Goal: Navigation & Orientation: Understand site structure

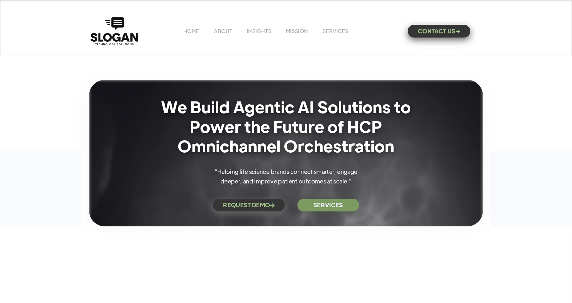
click at [175, 110] on h1 "We Build Agentic AI Solutions to Power the Future of HCP Omnichannel Orchestrat…" at bounding box center [286, 126] width 260 height 59
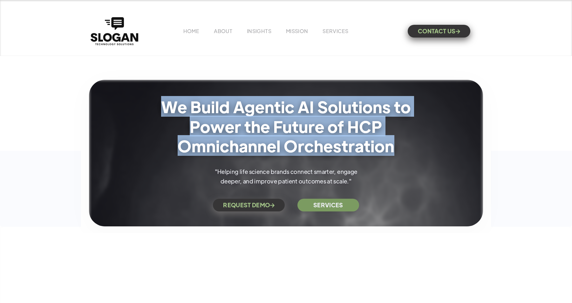
drag, startPoint x: 175, startPoint y: 110, endPoint x: 326, endPoint y: 142, distance: 154.3
click at [326, 142] on h1 "We Build Agentic AI Solutions to Power the Future of HCP Omnichannel Orchestrat…" at bounding box center [286, 126] width 260 height 59
click at [356, 58] on div "We Build Agentic AI Solutions to Power the Future of HCP Omnichannel Orchestrat…" at bounding box center [286, 118] width 572 height 217
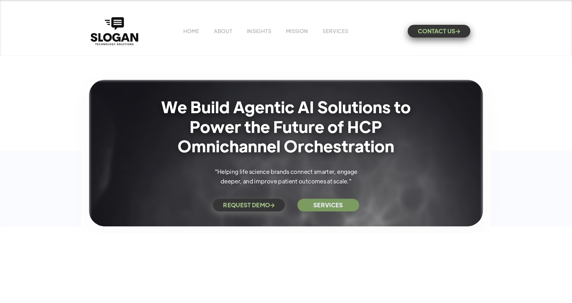
click at [221, 35] on div "HOME ABOUT INSIGHTS MISSION Menu Home V1 Home V2 Home V3 About Team Team Single…" at bounding box center [286, 31] width 394 height 31
click at [221, 32] on link "ABOUT" at bounding box center [223, 31] width 18 height 7
click at [224, 30] on link "ABOUT" at bounding box center [223, 31] width 18 height 7
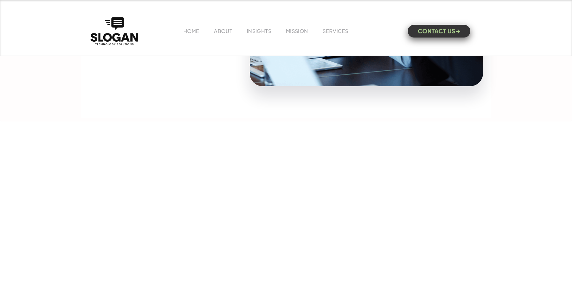
scroll to position [373, 0]
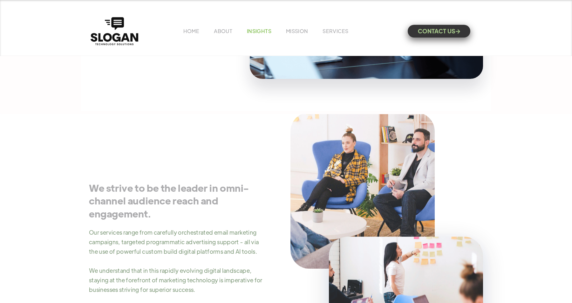
click at [261, 33] on link "INSIGHTS" at bounding box center [259, 31] width 24 height 7
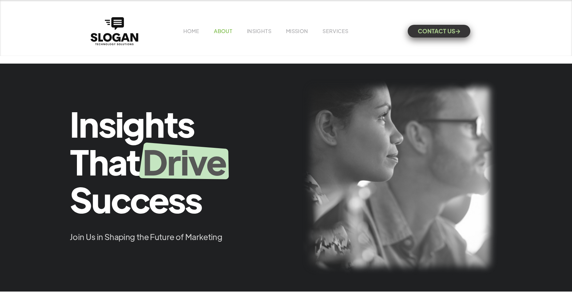
click at [222, 30] on link "ABOUT" at bounding box center [223, 31] width 18 height 7
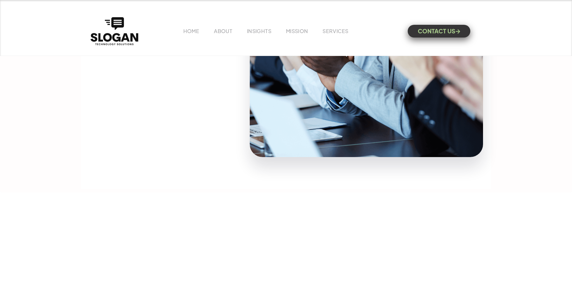
scroll to position [300, 0]
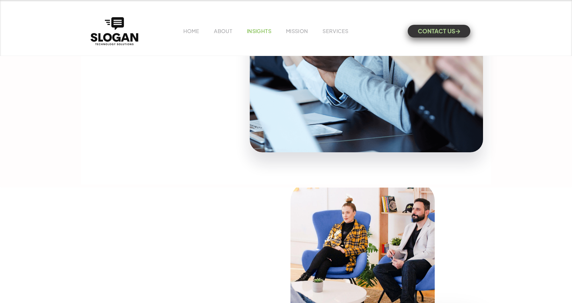
click at [269, 32] on link "INSIGHTS" at bounding box center [259, 31] width 24 height 7
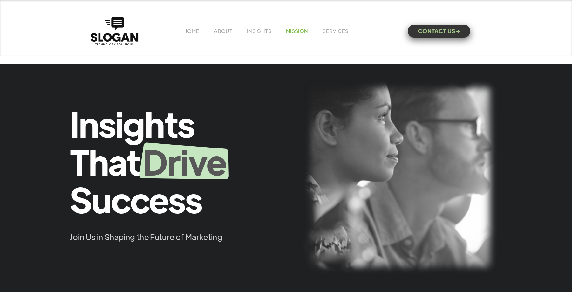
click at [293, 33] on link "MISSION" at bounding box center [297, 31] width 22 height 7
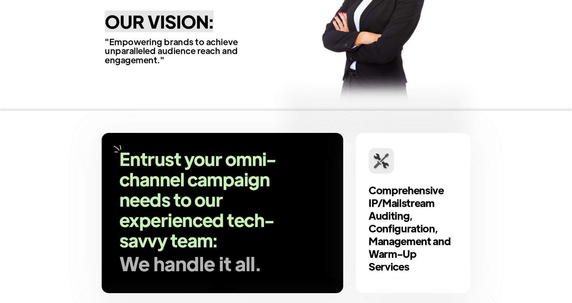
scroll to position [130, 0]
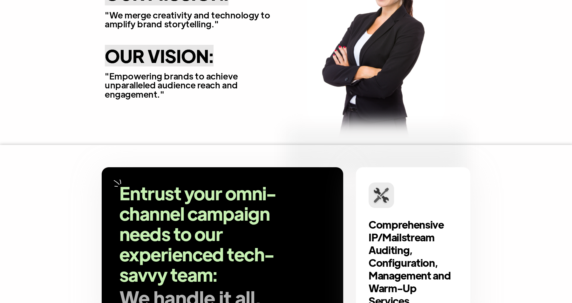
click at [375, 53] on img at bounding box center [376, 30] width 181 height 228
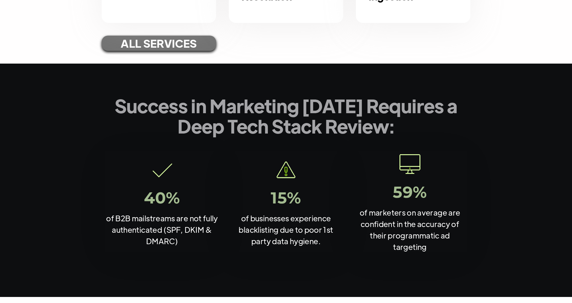
scroll to position [583, 0]
